Goal: Task Accomplishment & Management: Manage account settings

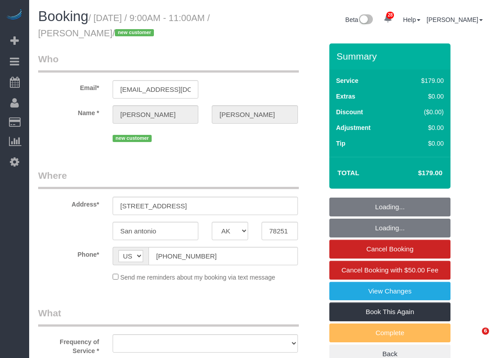
select select "[GEOGRAPHIC_DATA]"
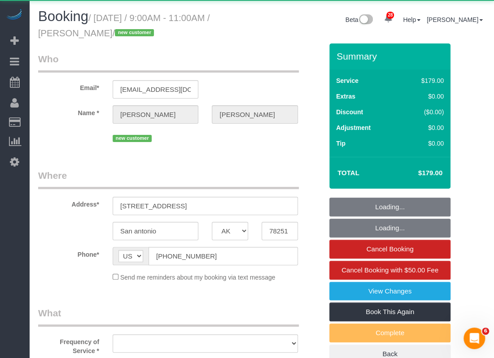
select select "object:2002"
select select "string:fspay-74204912-4598-49c9-b348-702f4ba63589"
select select "3"
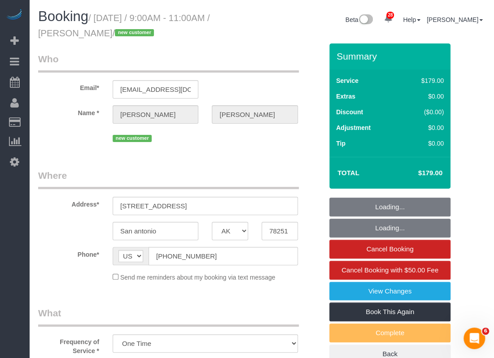
select select "object:2028"
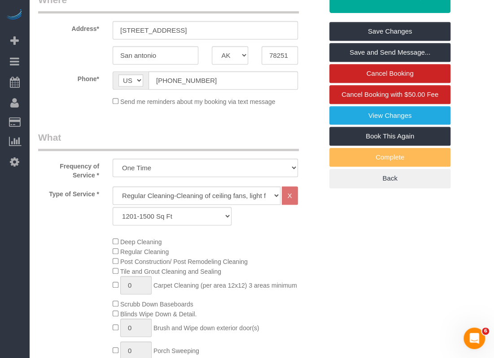
scroll to position [179, 0]
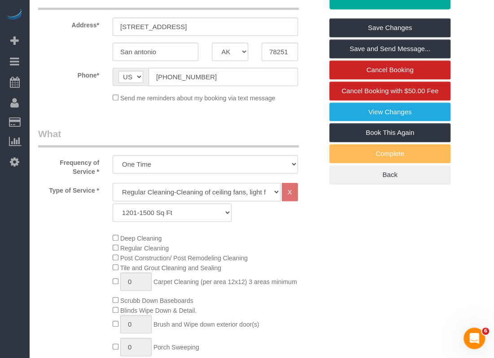
click at [135, 193] on select "Regular Cleaning-Cleaning of ceiling fans, light fixtures, windowsills, dust ba…" at bounding box center [197, 192] width 168 height 18
select select "4"
click at [113, 183] on select "Regular Cleaning-Cleaning of ceiling fans, light fixtures, windowsills, dust ba…" at bounding box center [197, 192] width 168 height 18
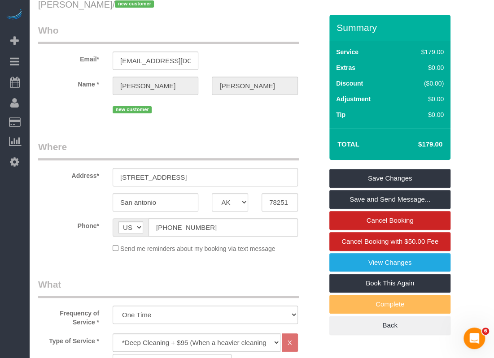
scroll to position [0, 0]
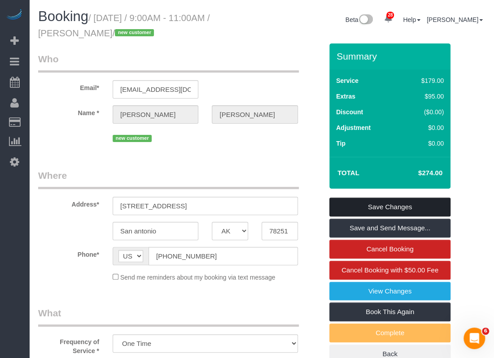
click at [370, 208] on link "Save Changes" at bounding box center [389, 207] width 121 height 19
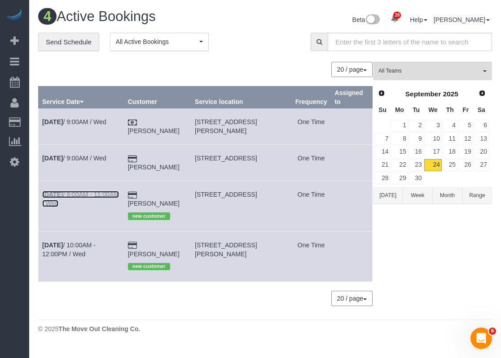
click at [118, 193] on link "[DATE] 9:00AM - 11:00AM / Wed" at bounding box center [80, 199] width 77 height 16
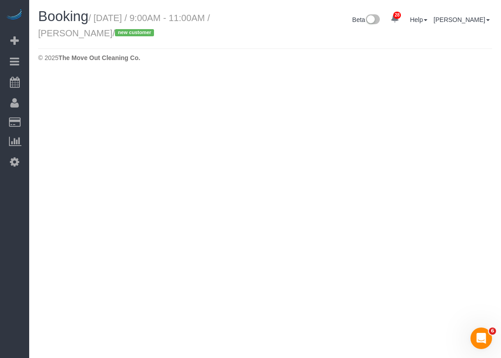
select select "[GEOGRAPHIC_DATA]"
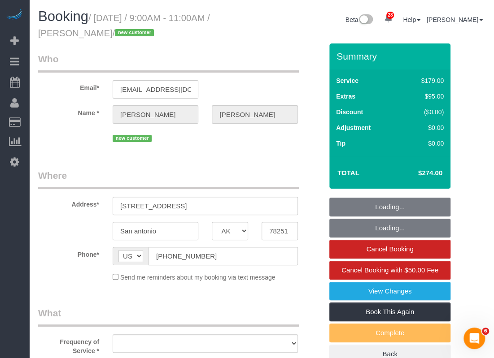
select select "string:fspay-74204912-4598-49c9-b348-702f4ba63589"
select select "object:2504"
select select "3"
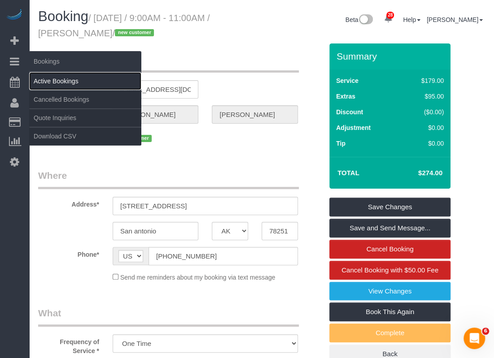
click at [39, 78] on link "Active Bookings" at bounding box center [85, 81] width 112 height 18
